Goal: Check status

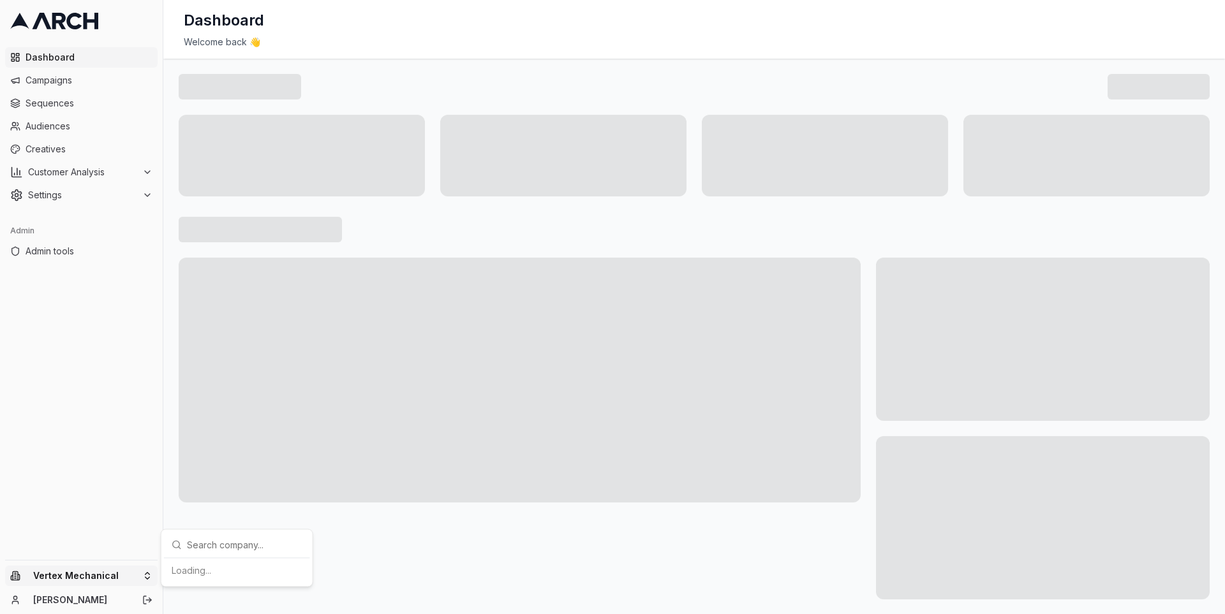
click at [144, 573] on html "Dashboard Campaigns Sequences Audiences Creatives Customer Analysis Settings Ad…" at bounding box center [612, 307] width 1225 height 614
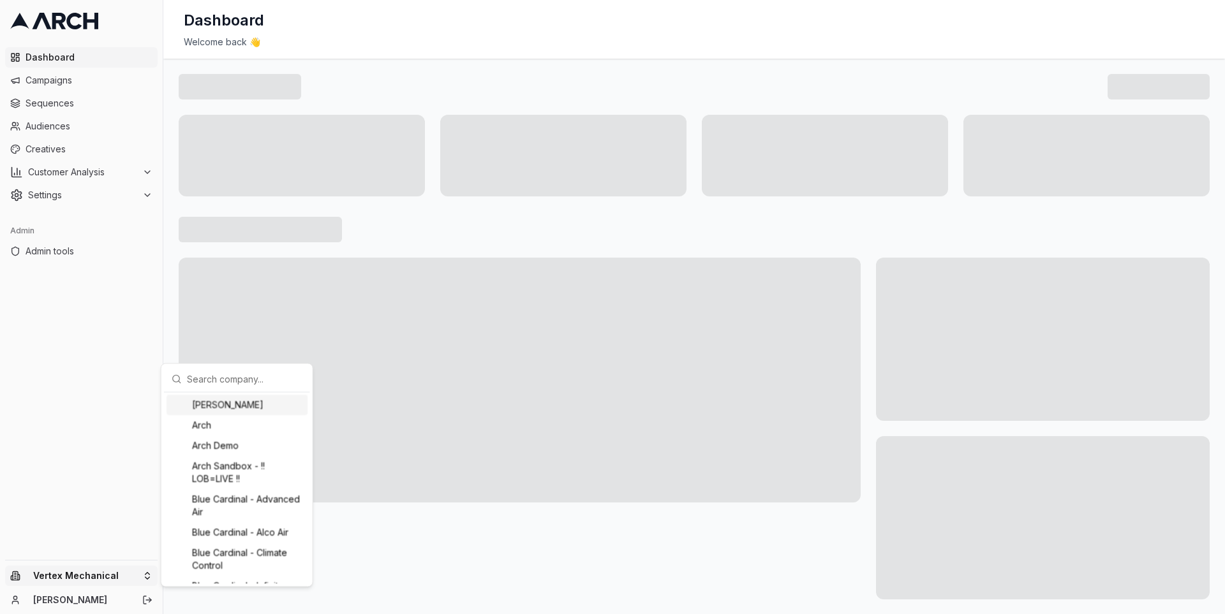
click at [205, 372] on input "text" at bounding box center [244, 379] width 115 height 26
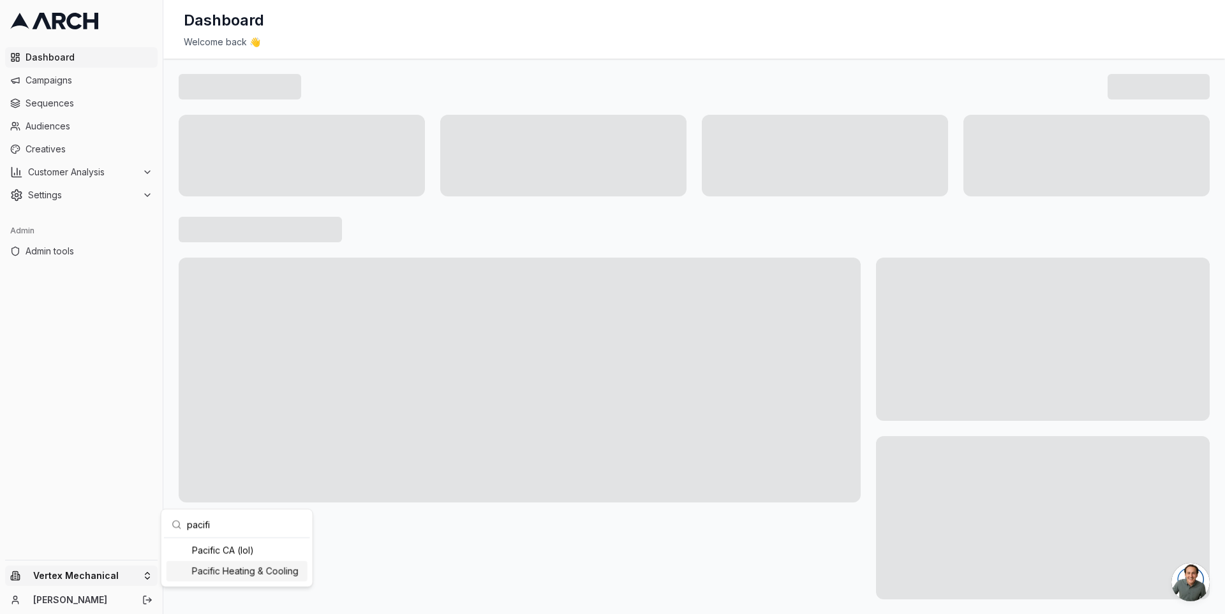
type input "pacifi"
click at [247, 573] on div "Pacific Heating & Cooling" at bounding box center [236, 571] width 141 height 20
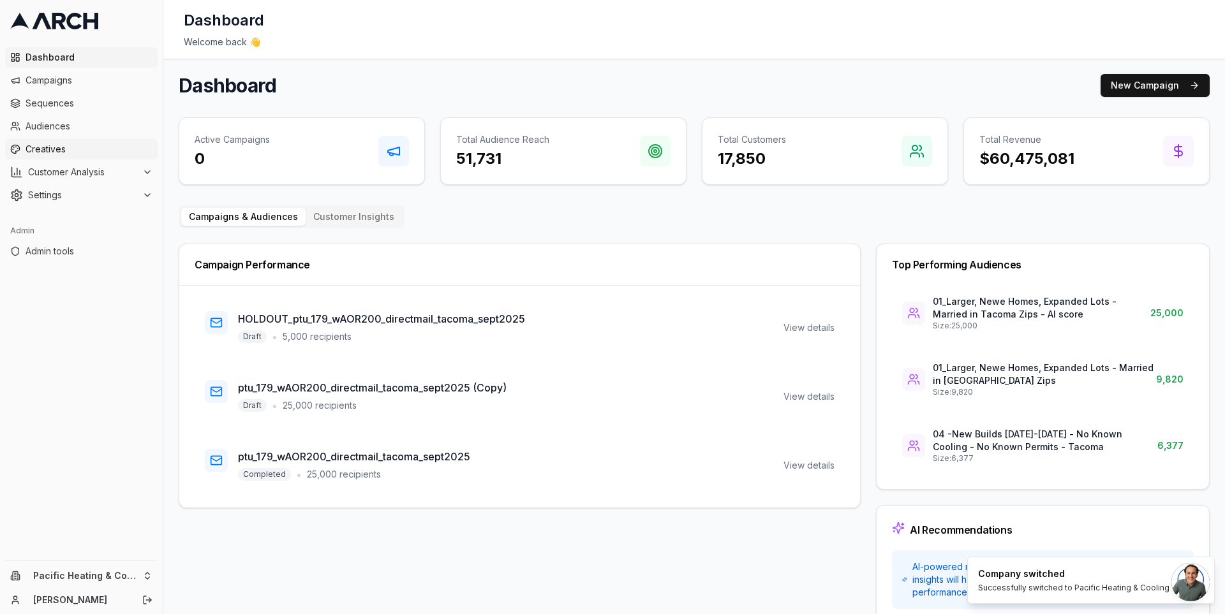
click at [82, 144] on span "Creatives" at bounding box center [89, 149] width 127 height 13
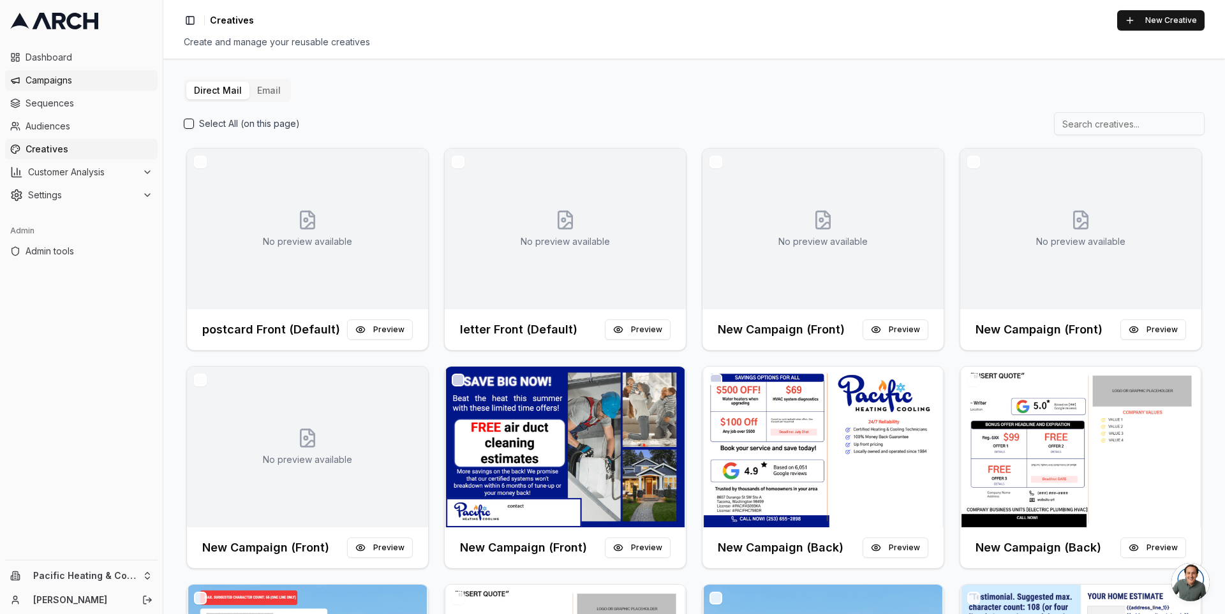
click at [85, 85] on span "Campaigns" at bounding box center [89, 80] width 127 height 13
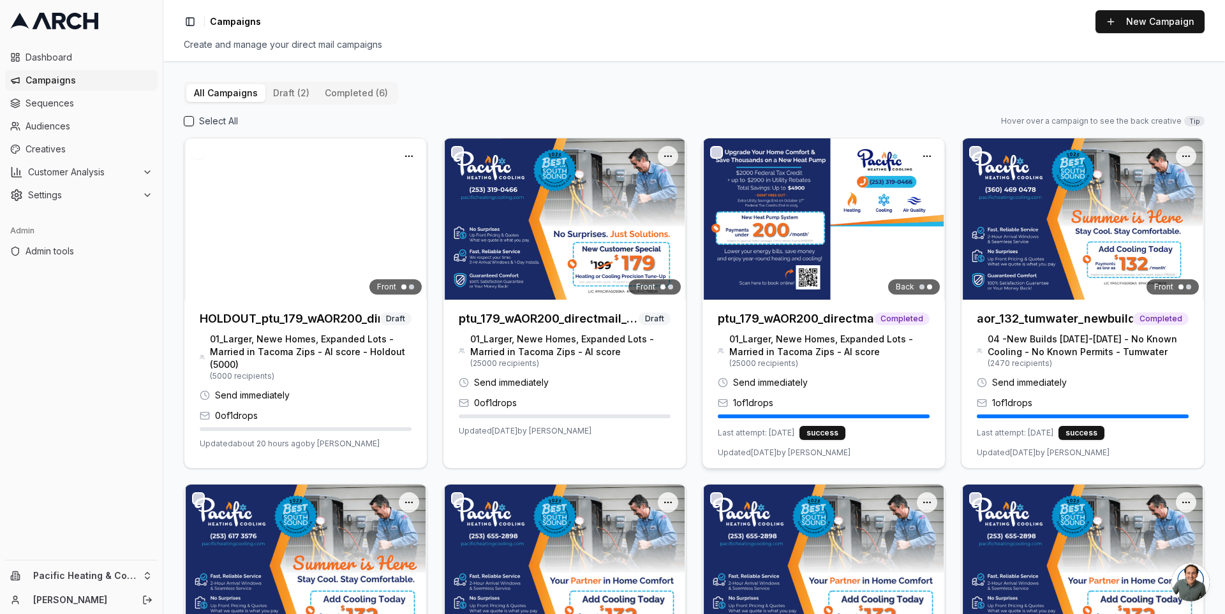
click at [772, 216] on img at bounding box center [823, 218] width 242 height 161
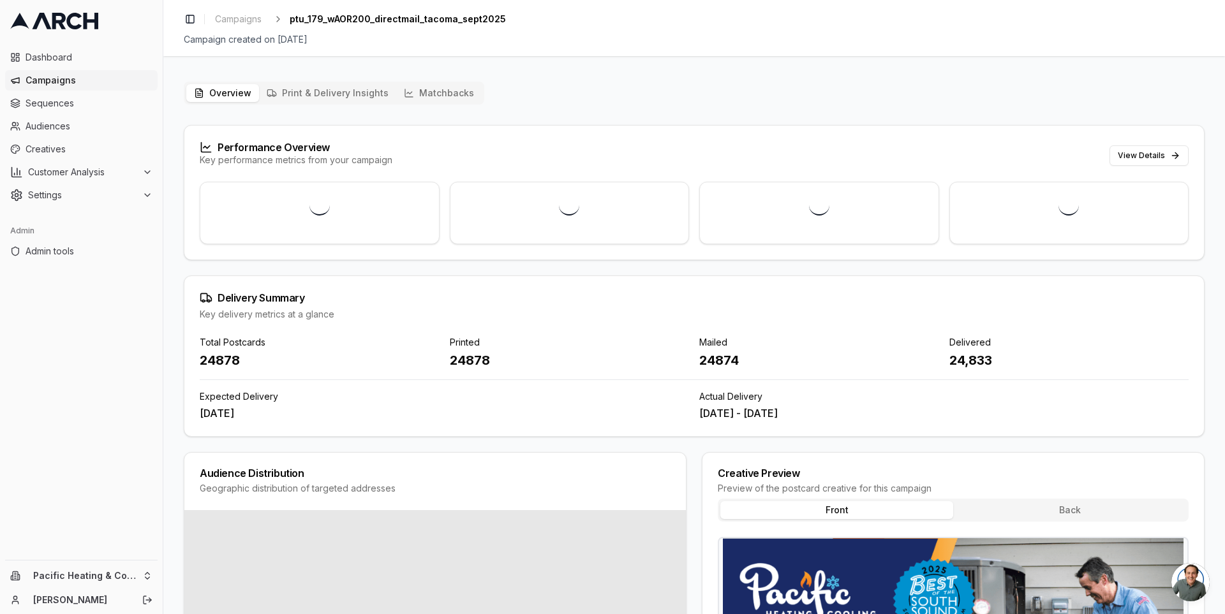
click at [443, 91] on button "Matchbacks" at bounding box center [438, 93] width 85 height 18
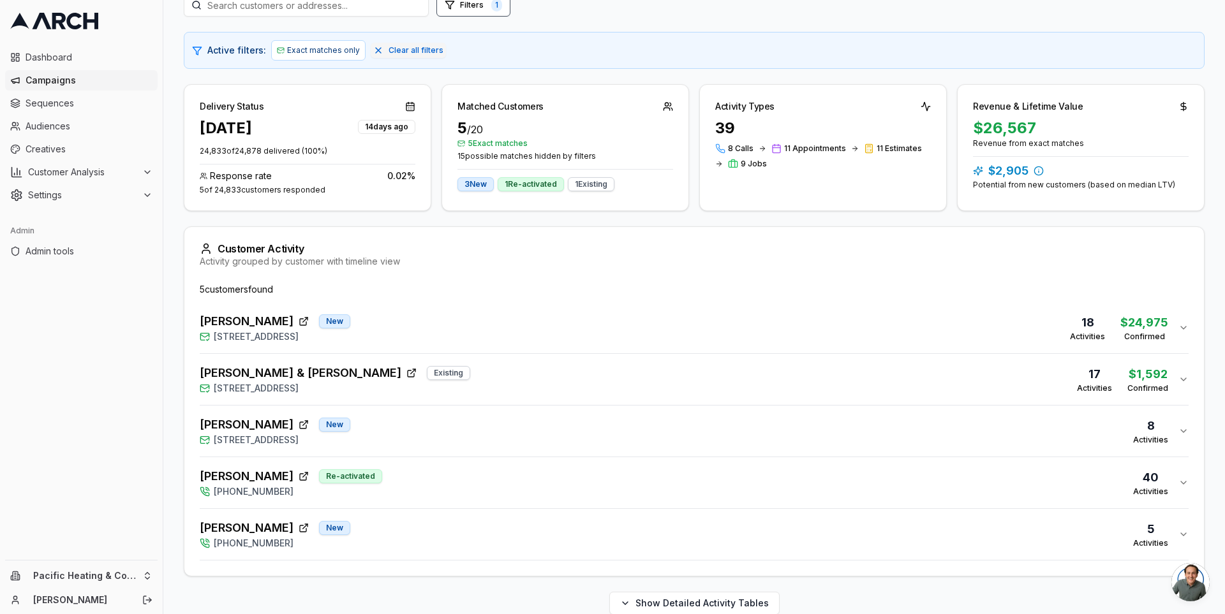
scroll to position [182, 0]
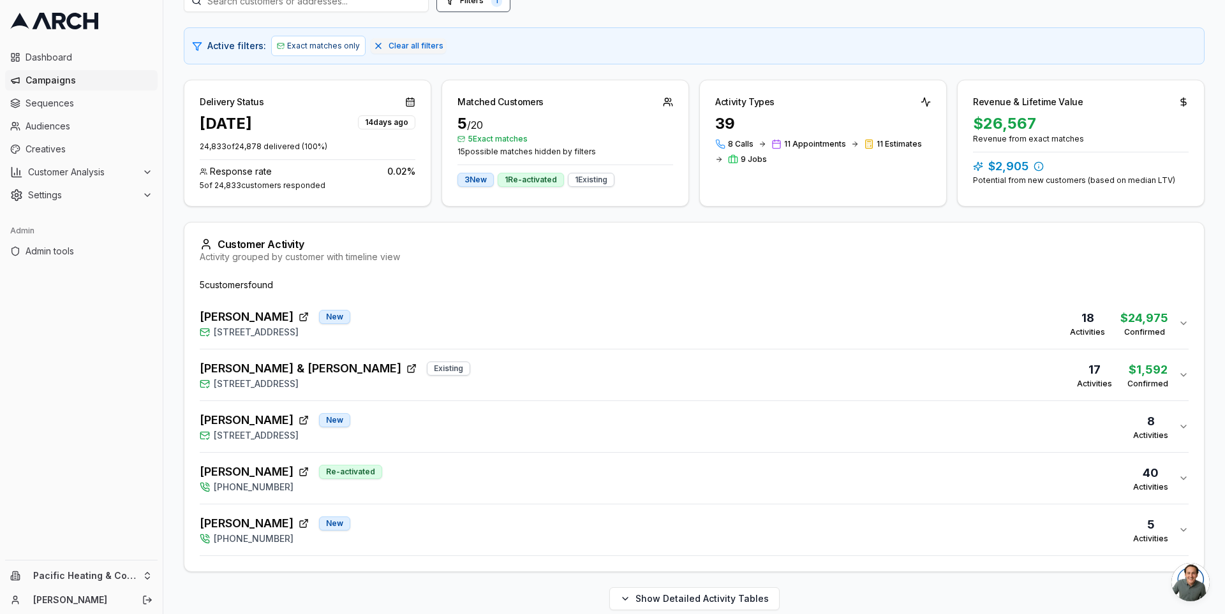
click at [468, 375] on div "[PERSON_NAME] & [PERSON_NAME] Existing [STREET_ADDRESS] 17 Activities $1,592 Co…" at bounding box center [689, 375] width 978 height 31
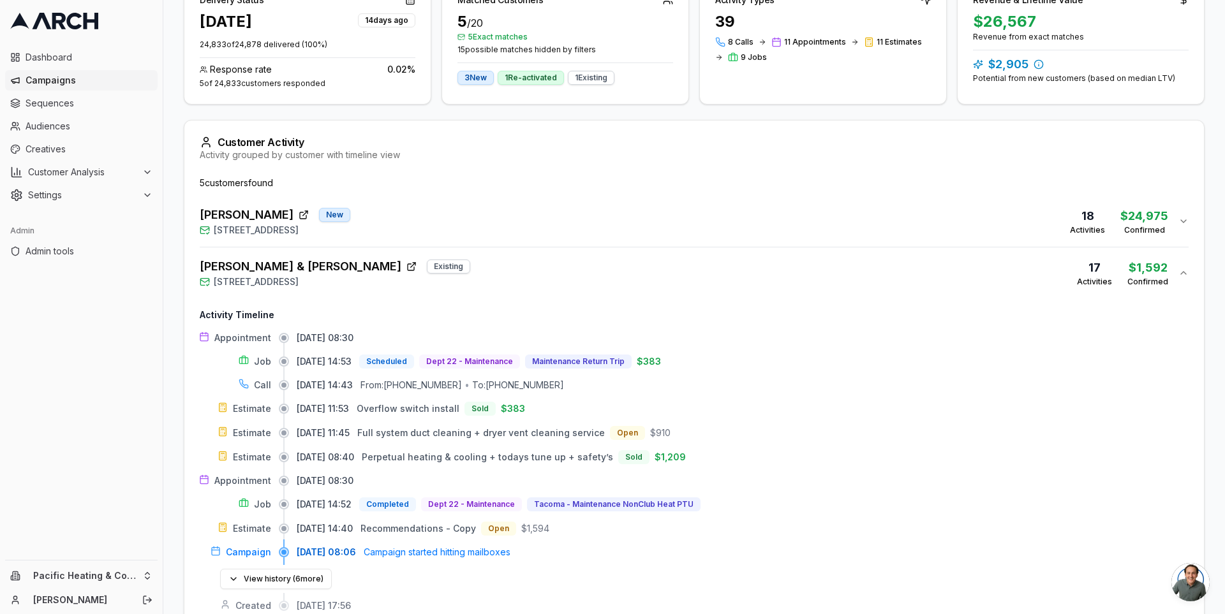
click at [473, 268] on div "[PERSON_NAME] & [PERSON_NAME] Existing [STREET_ADDRESS] 17 Activities $1,592 Co…" at bounding box center [689, 273] width 978 height 31
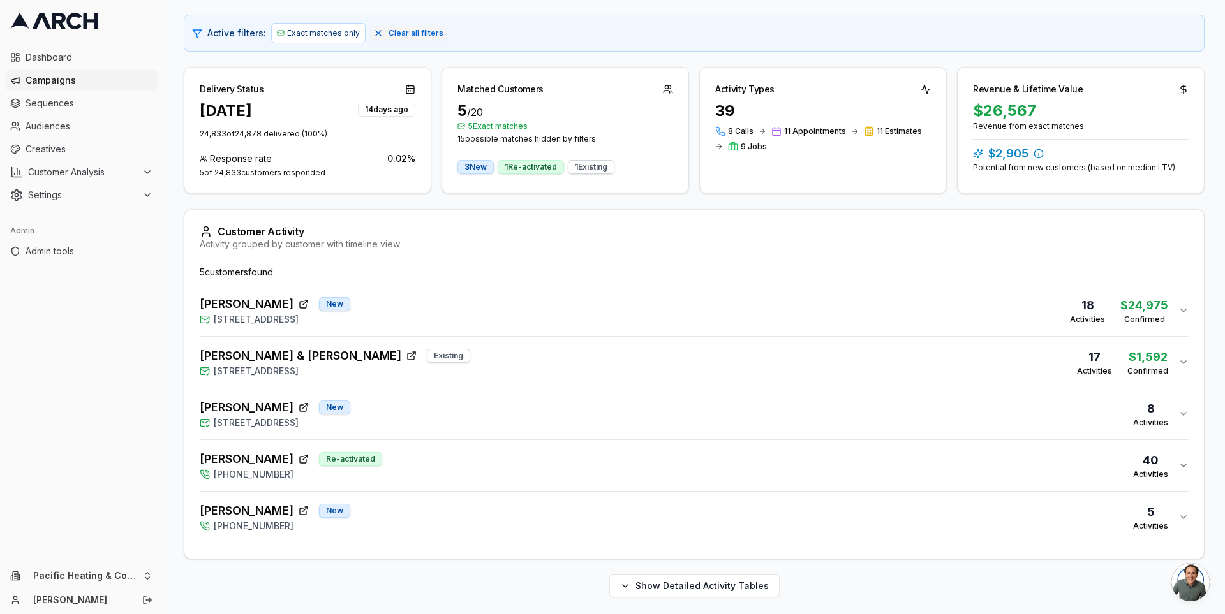
click at [482, 458] on div "[PERSON_NAME] Re-activated [PHONE_NUMBER] 40 Activities" at bounding box center [689, 465] width 978 height 31
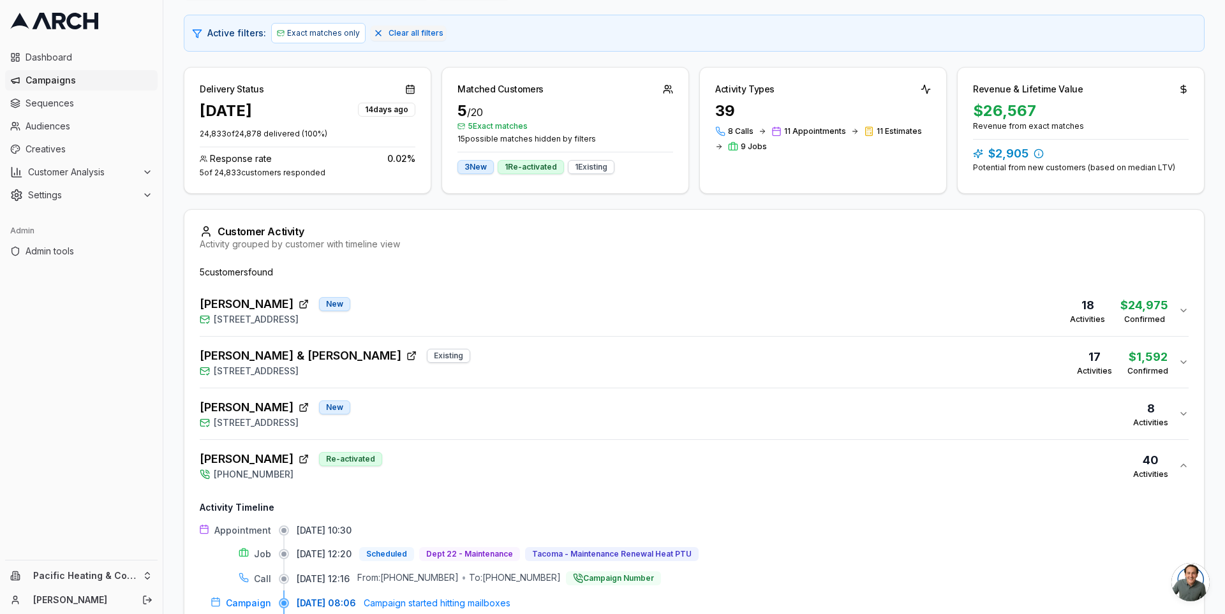
click at [482, 453] on div "Diane Ungerbuehler Re-activated (253) 319-0466 40 Activities" at bounding box center [689, 465] width 978 height 31
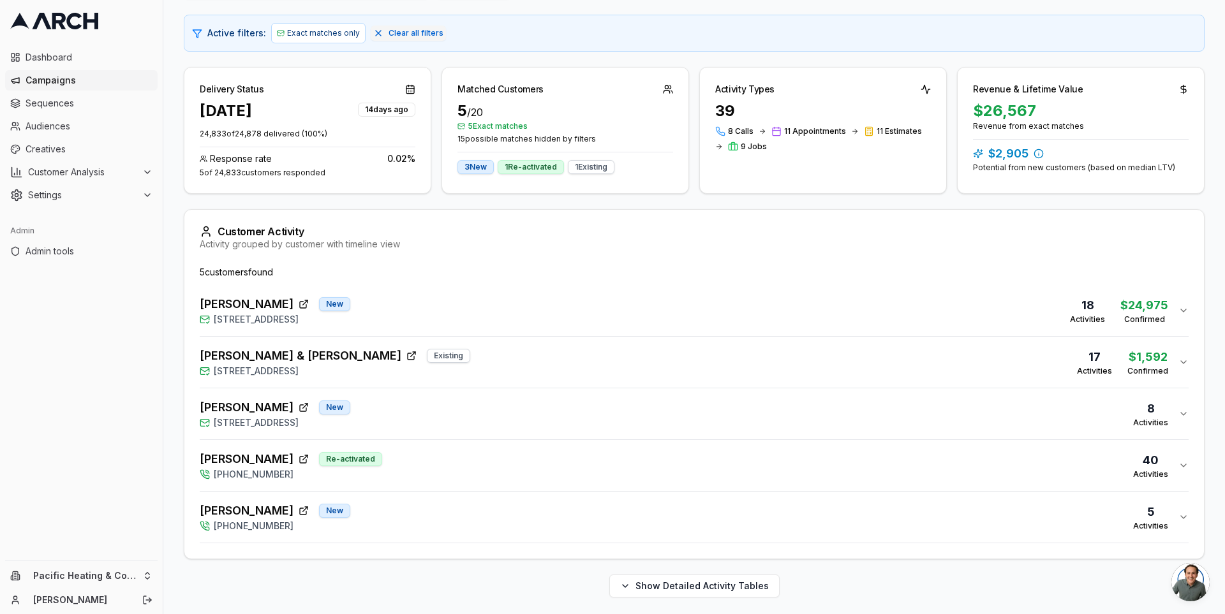
click at [482, 503] on div "Adrien McKiness New (253) 319-0466 5 Activities" at bounding box center [689, 517] width 978 height 31
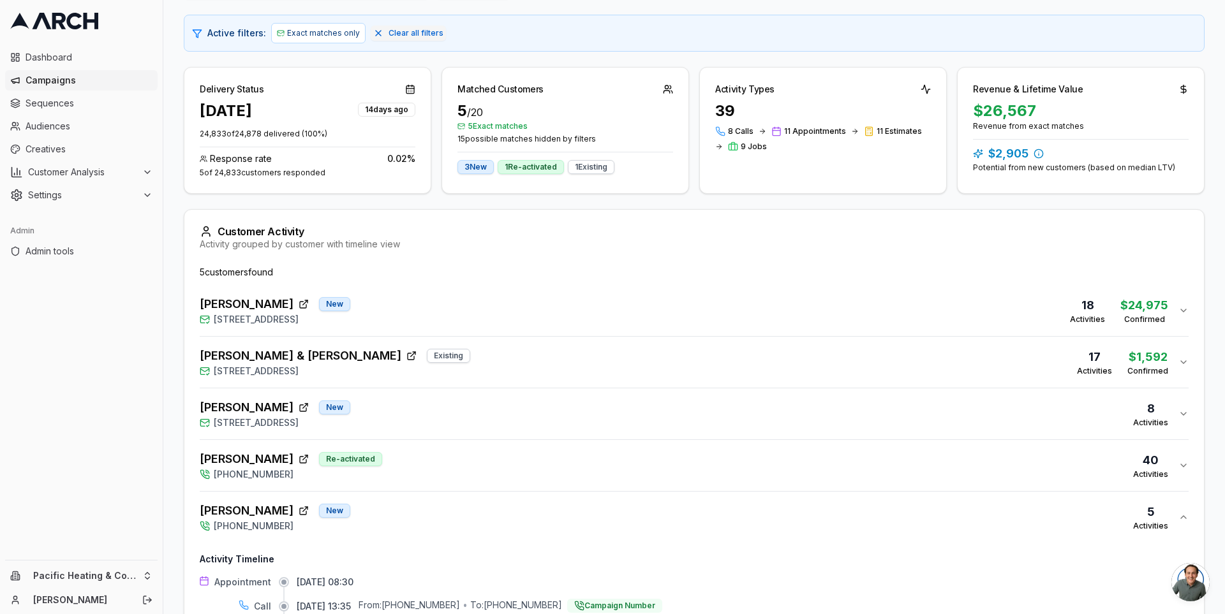
scroll to position [346, 0]
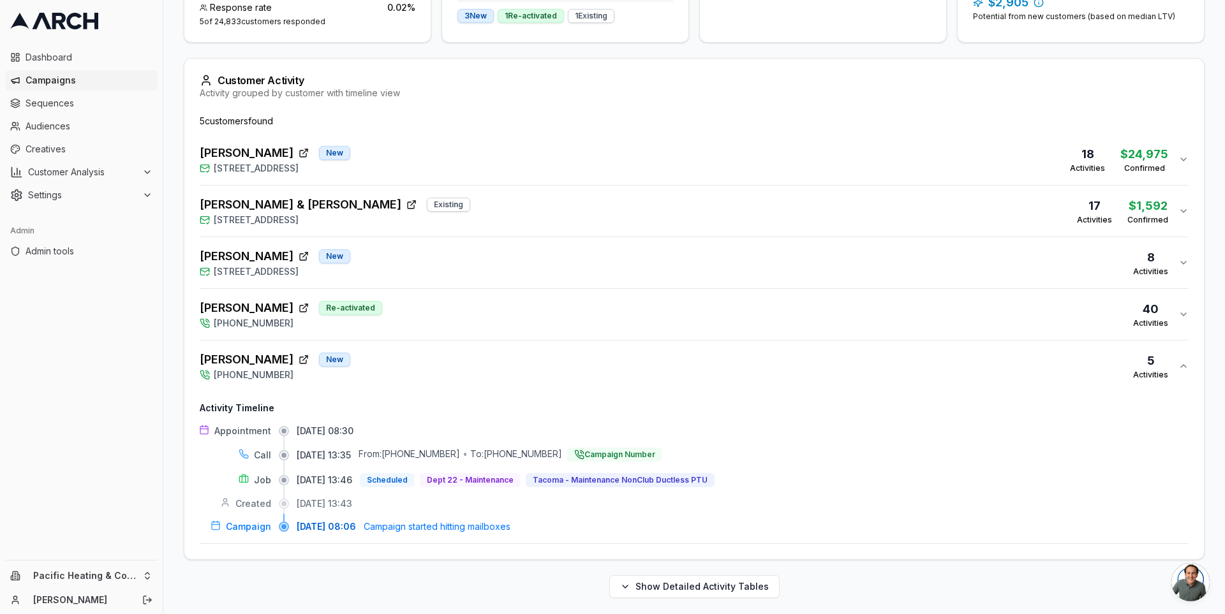
click at [473, 364] on div "Adrien McKiness New (253) 319-0466 5 Activities" at bounding box center [689, 366] width 978 height 31
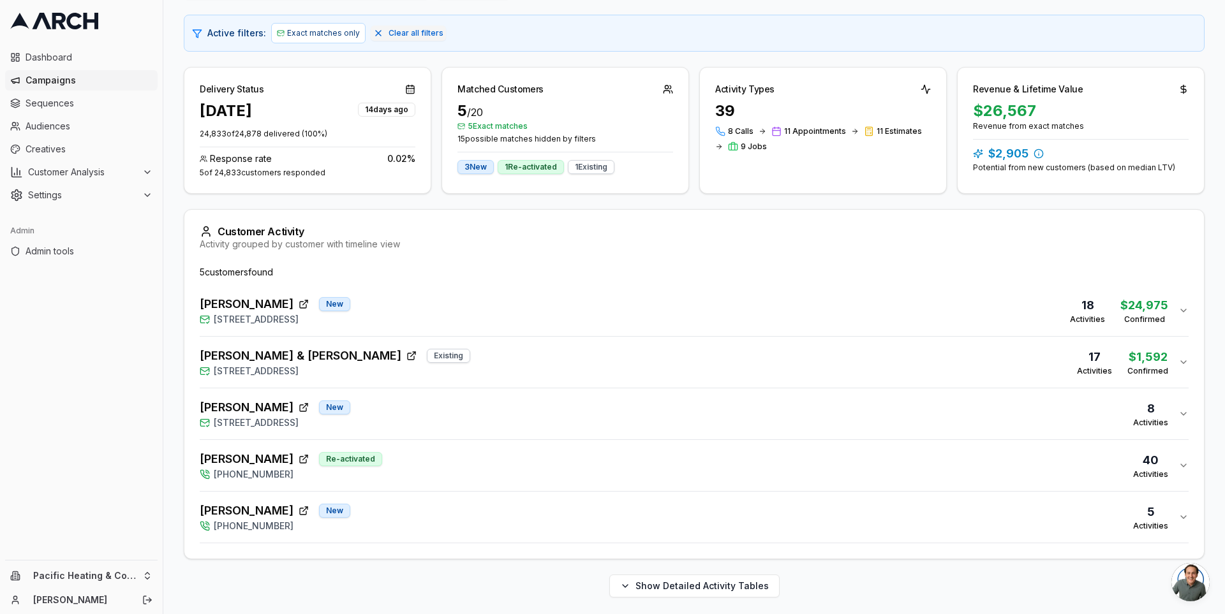
click at [469, 411] on div "Edward Harmon New 2503 Paramount Drive, Enumclaw, WA 98022 8 Activities" at bounding box center [689, 414] width 978 height 31
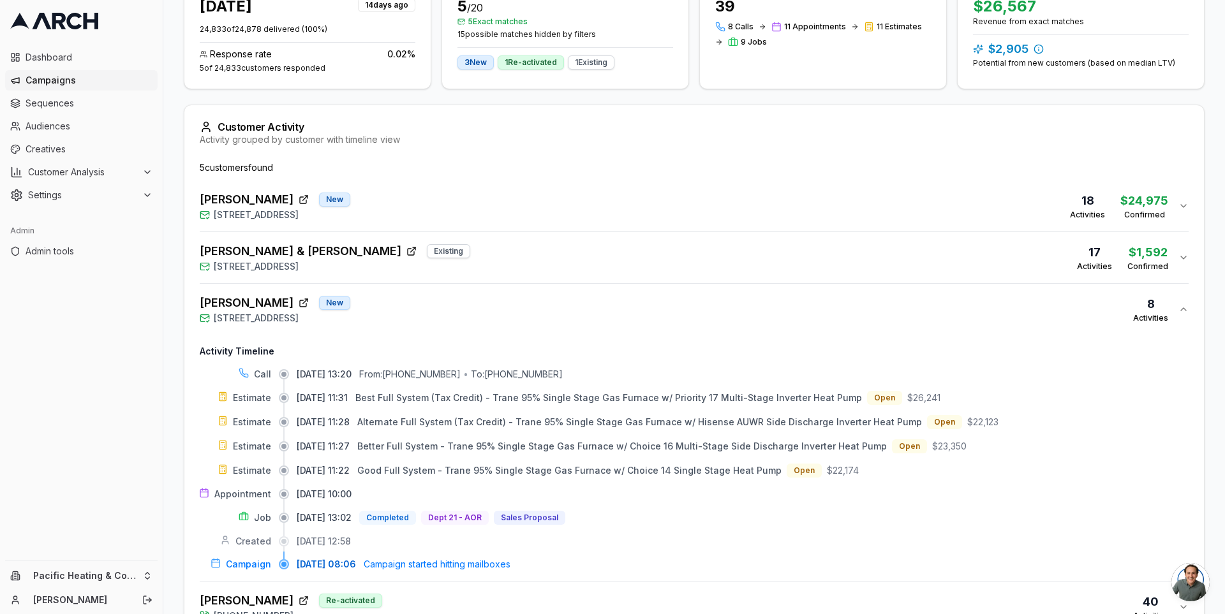
scroll to position [263, 0]
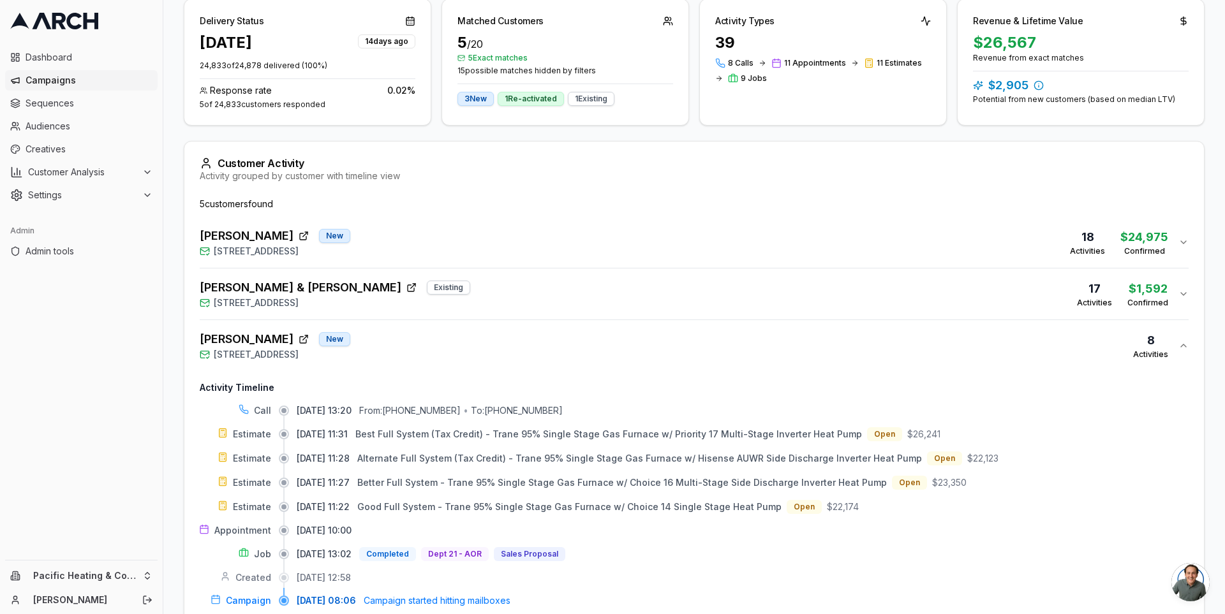
click at [176, 270] on div "Overview Print & Delivery Insights Matchbacks Matchbacks Syncing Calls, Appoint…" at bounding box center [693, 302] width 1061 height 987
